Goal: Contribute content: Add original content to the website for others to see

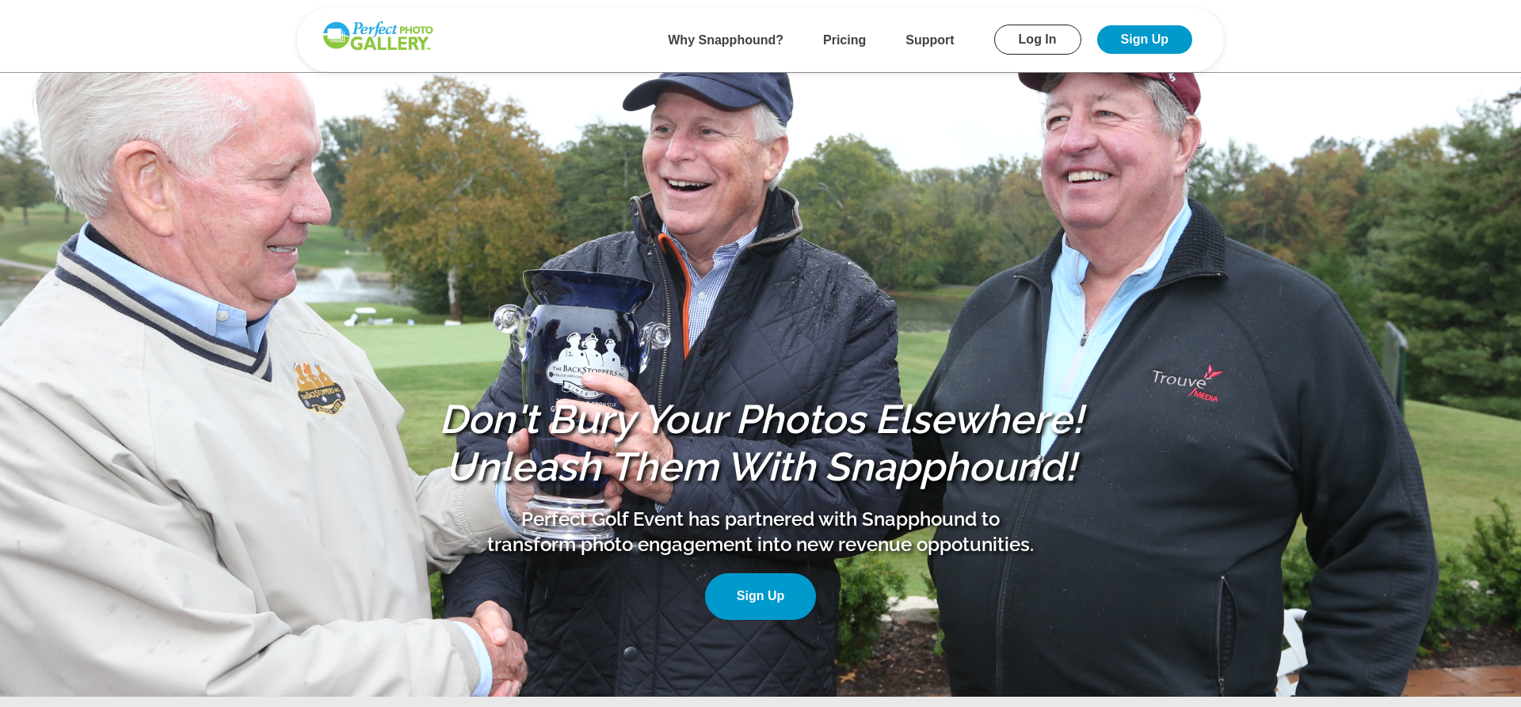
click at [1033, 32] on link "Log In" at bounding box center [1037, 40] width 87 height 30
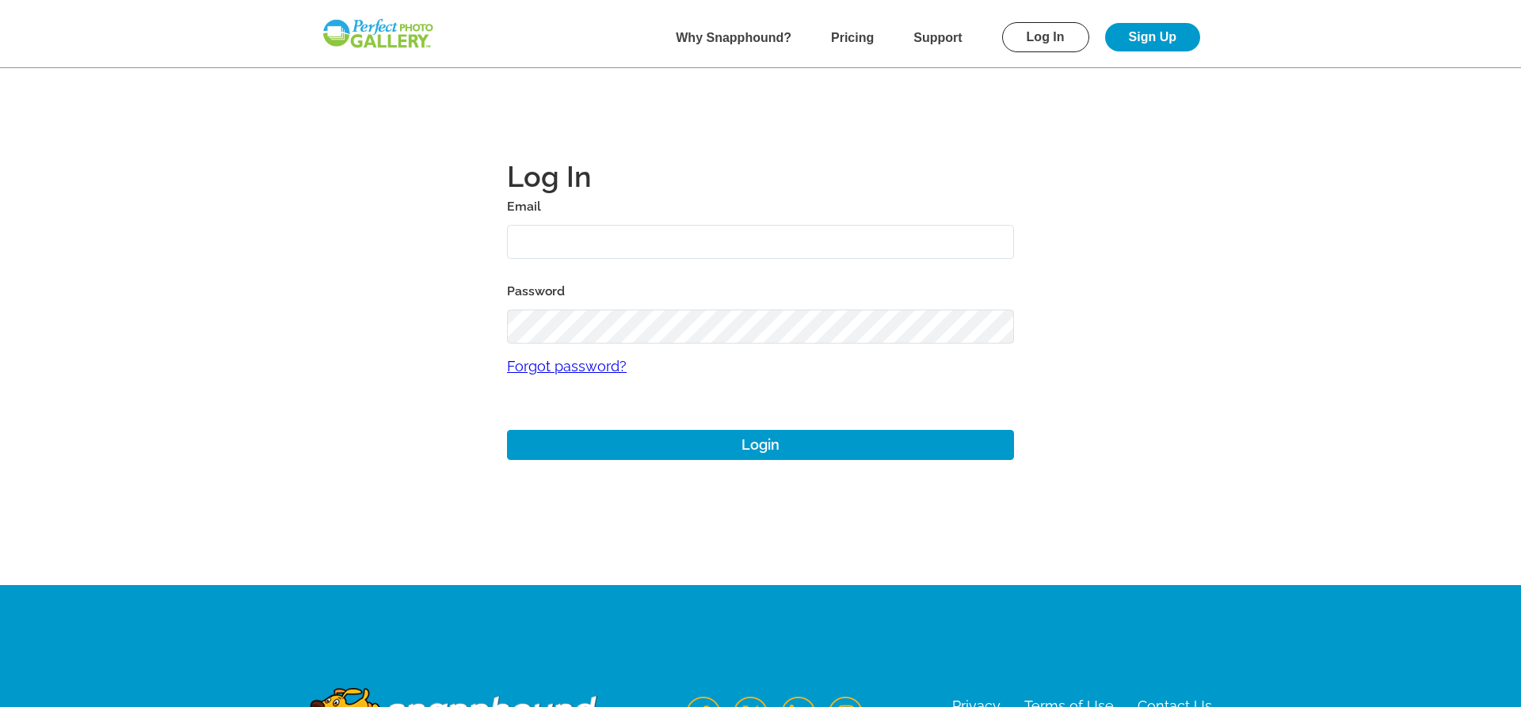
type input "[EMAIL_ADDRESS][DOMAIN_NAME]"
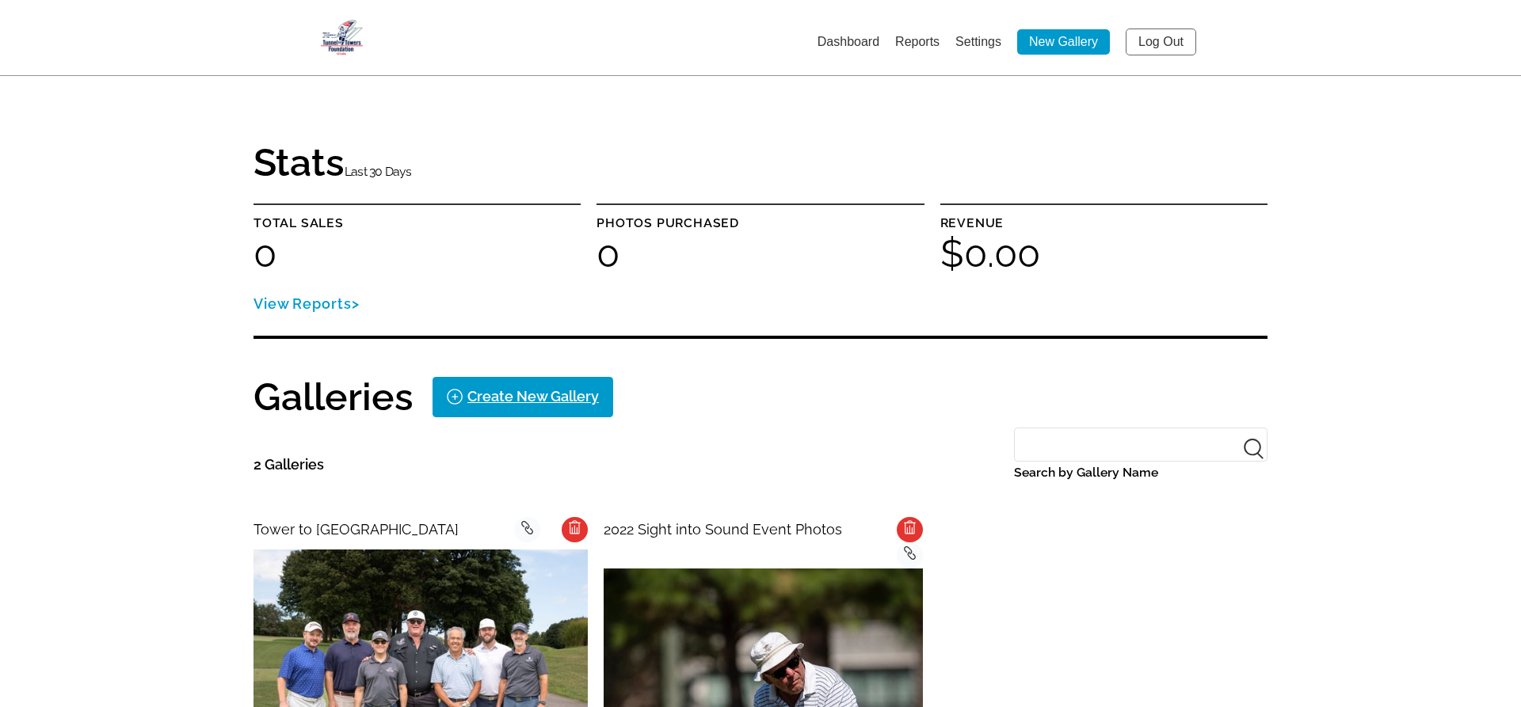
click at [341, 522] on span "Tower to [GEOGRAPHIC_DATA]" at bounding box center [356, 529] width 205 height 17
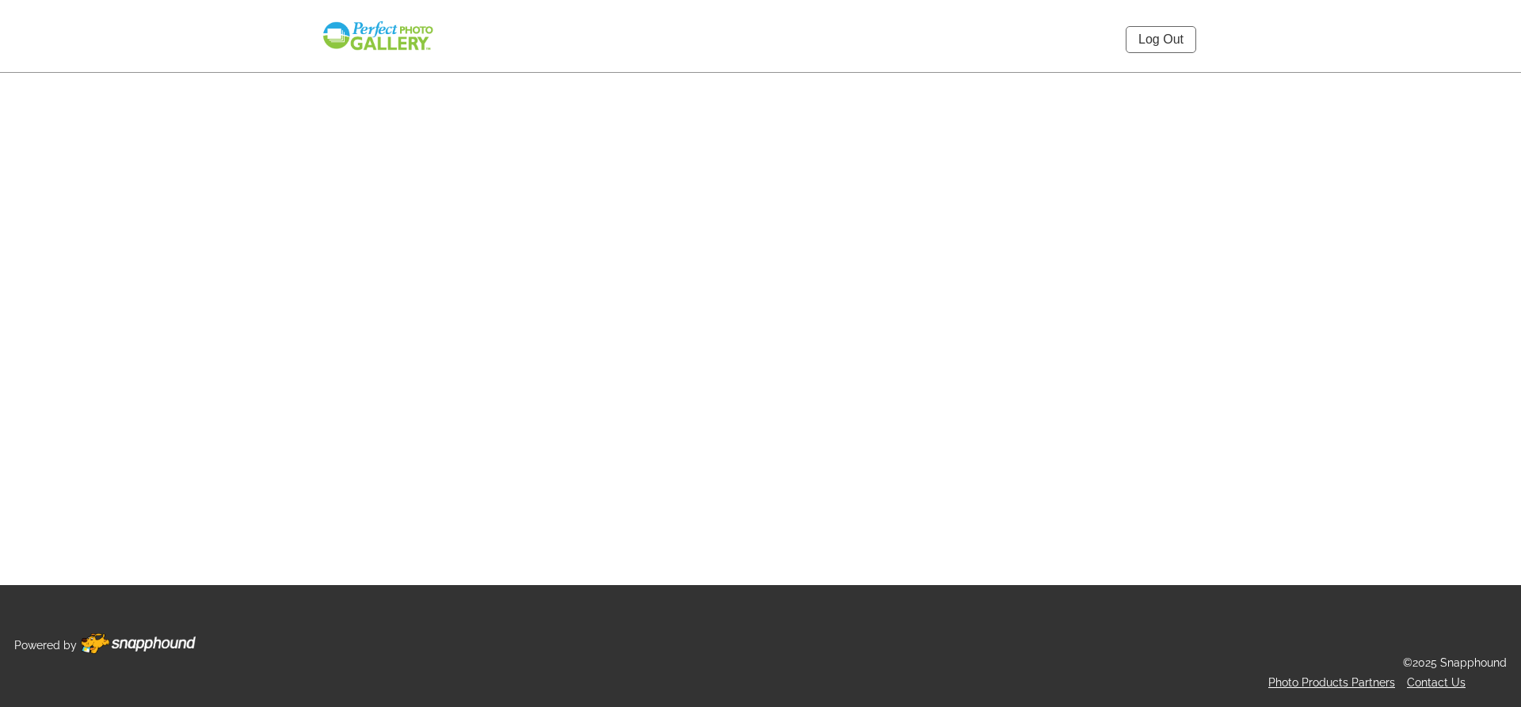
select select "onlyShowInGallery"
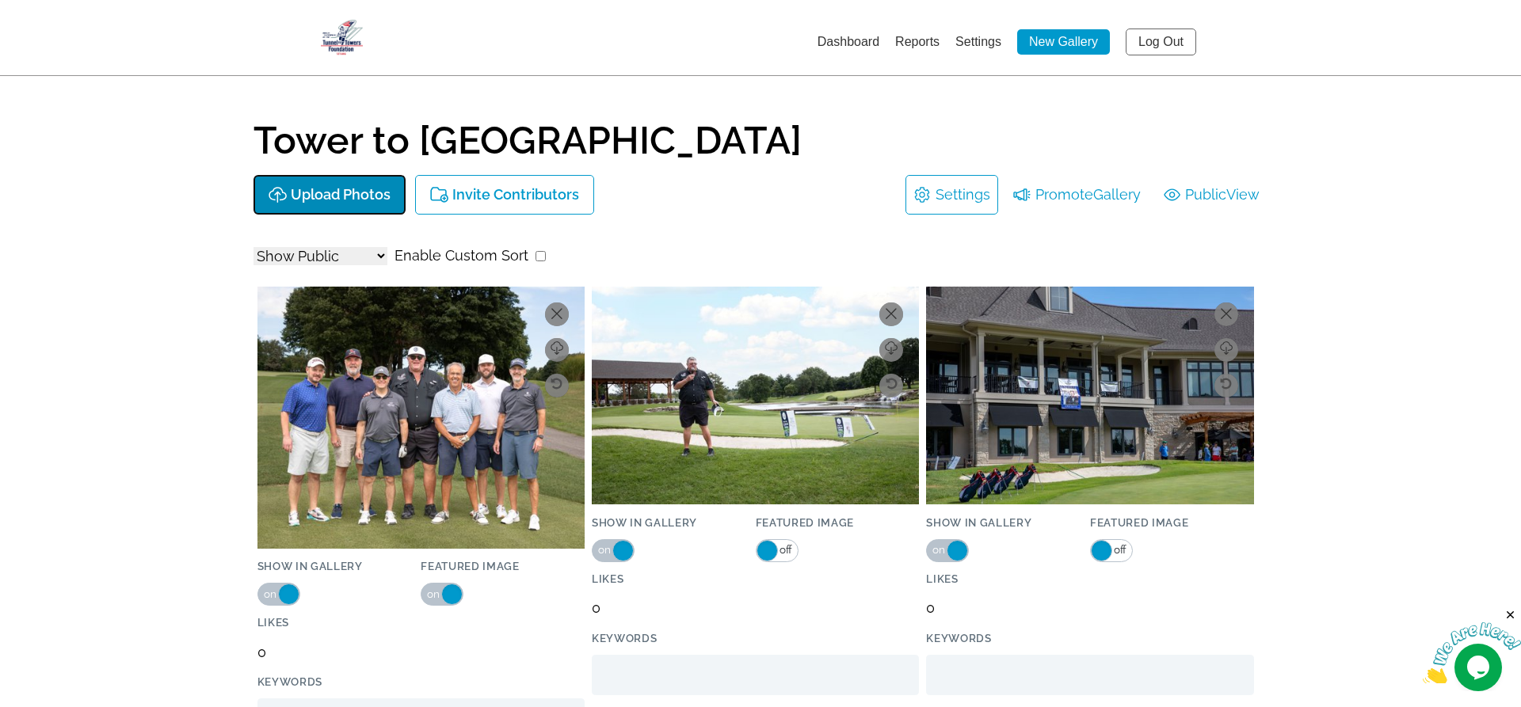
click at [325, 196] on p "Upload Photos" at bounding box center [341, 195] width 100 height 17
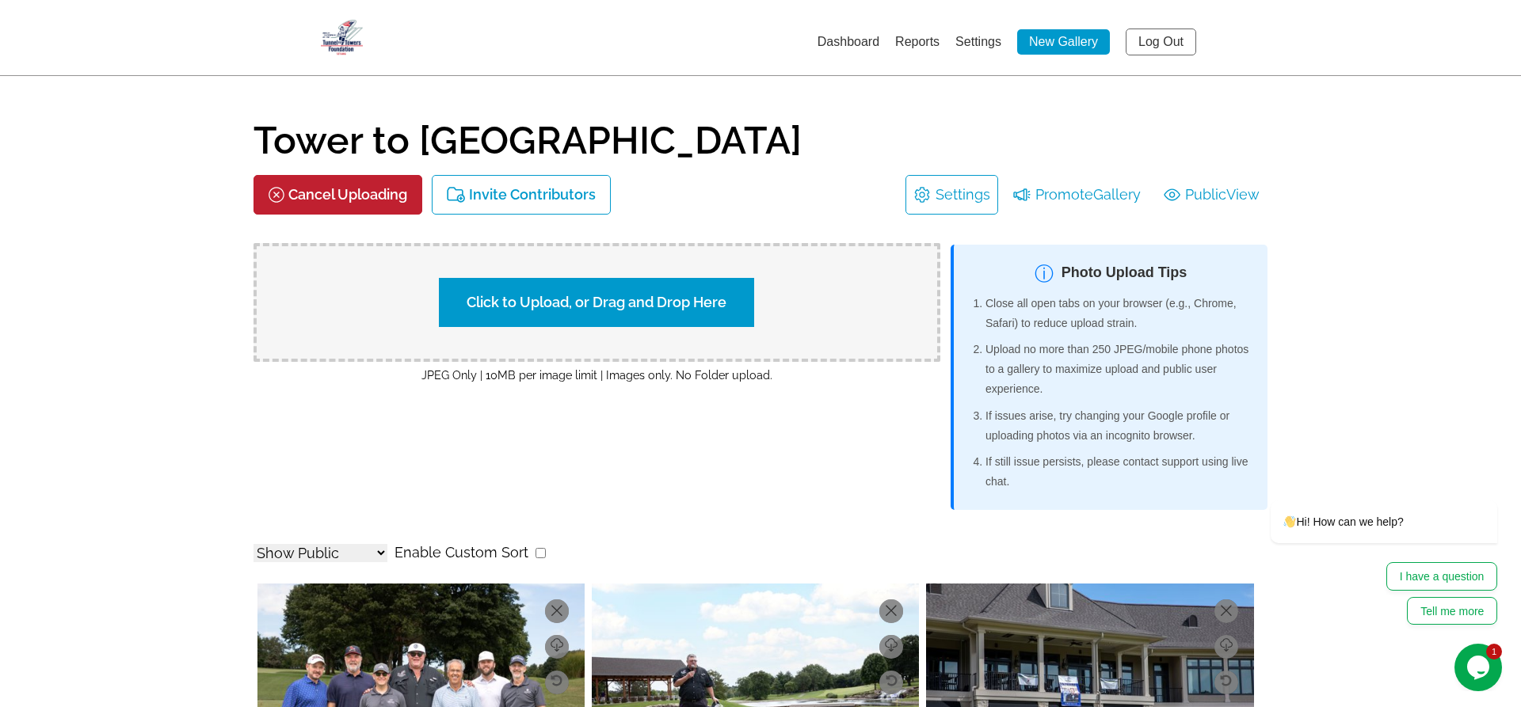
click at [529, 298] on label "Click to Upload, or Drag and Drop Here" at bounding box center [596, 302] width 315 height 49
click at [726, 298] on input "Click to Upload, or Drag and Drop Here" at bounding box center [874, 300] width 296 height 21
type input "C:\fakepath\20250825-CA7L8038.jpg"
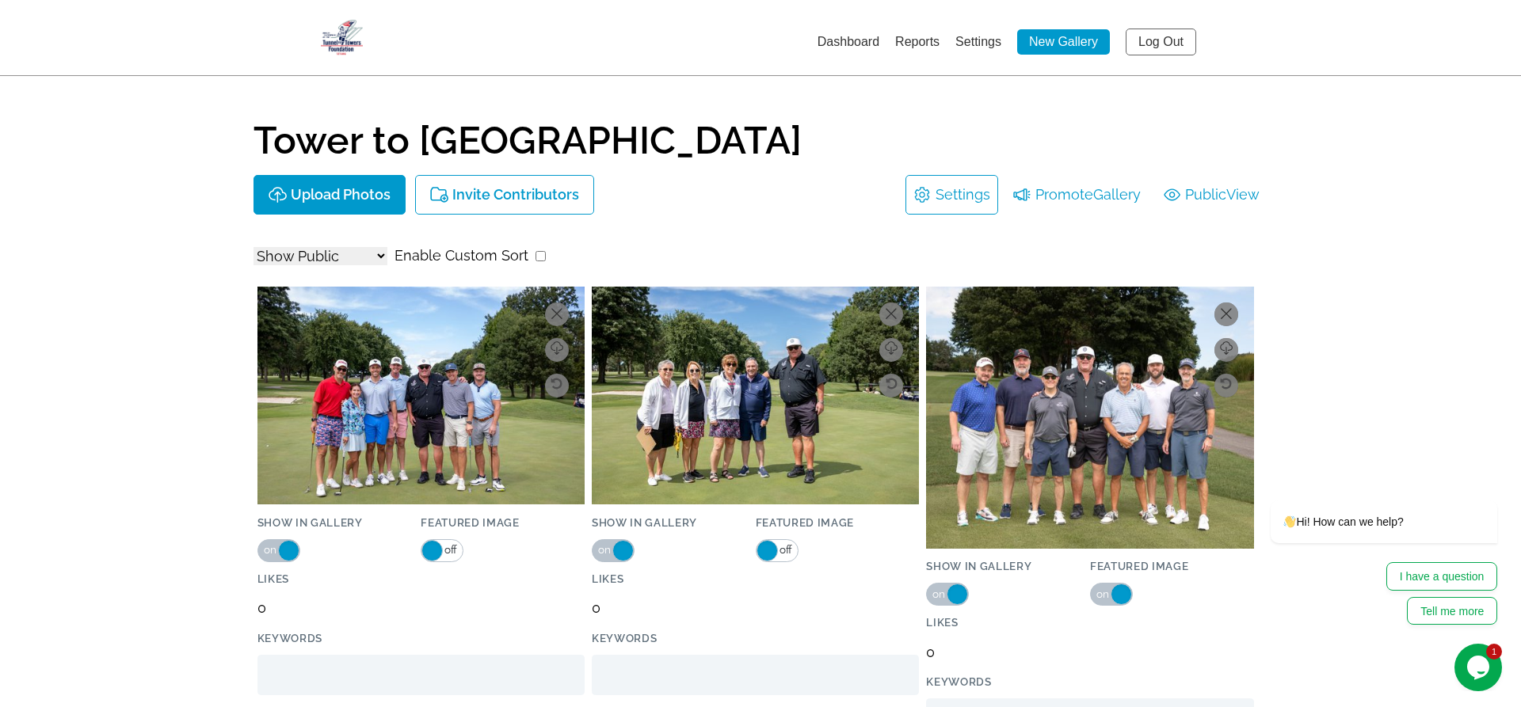
click at [787, 547] on span "off" at bounding box center [785, 550] width 14 height 21
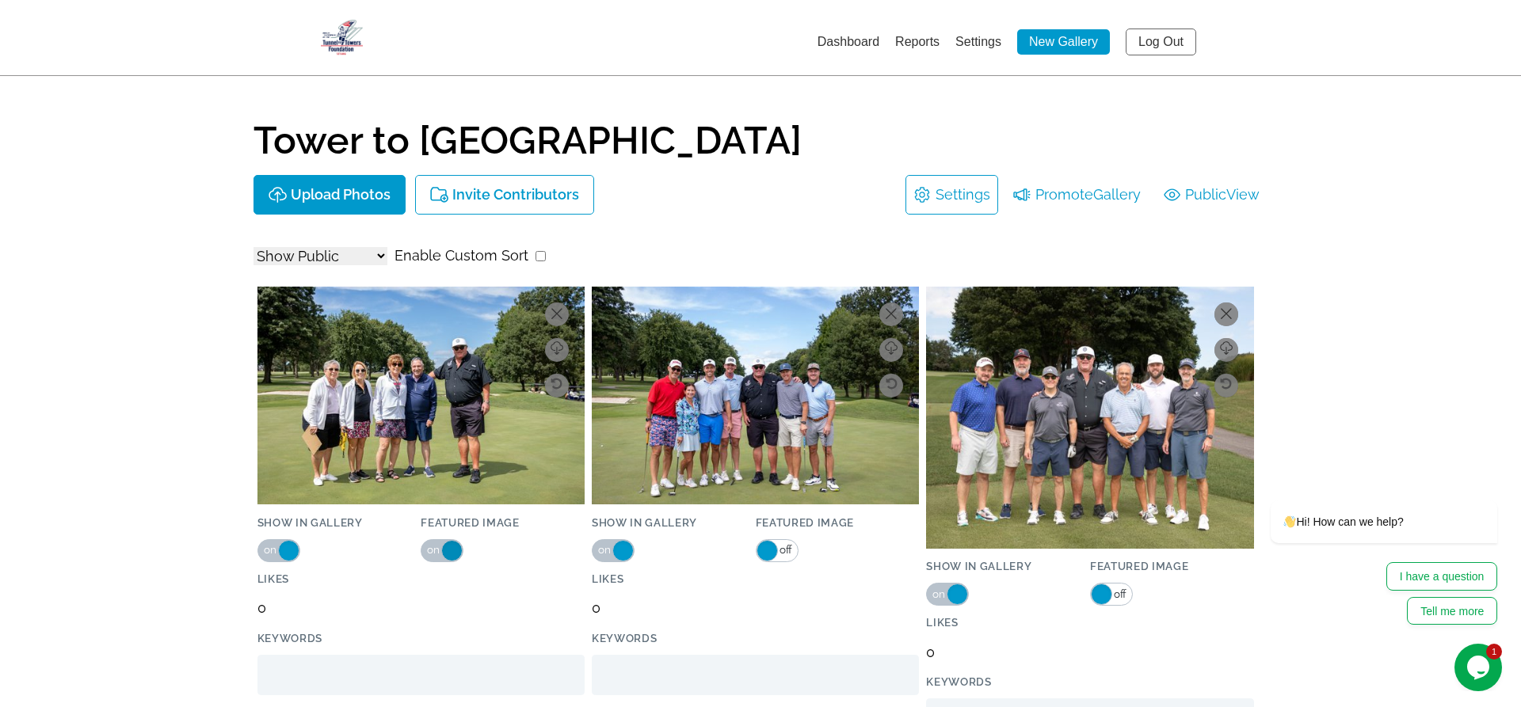
click at [456, 550] on span at bounding box center [451, 550] width 21 height 21
click at [783, 550] on span "off" at bounding box center [785, 550] width 14 height 21
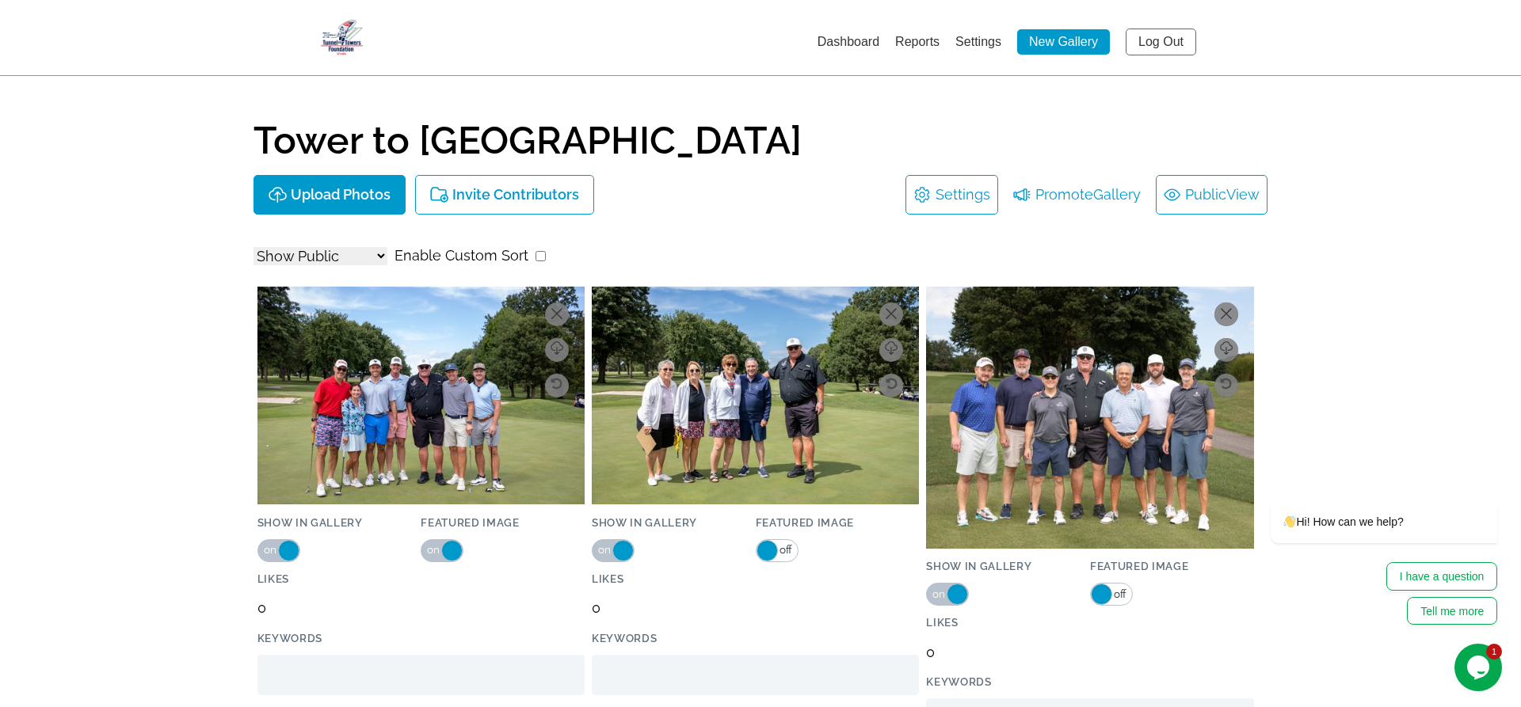
click at [1214, 202] on link "Public View" at bounding box center [1212, 194] width 96 height 25
